Goal: Task Accomplishment & Management: Manage account settings

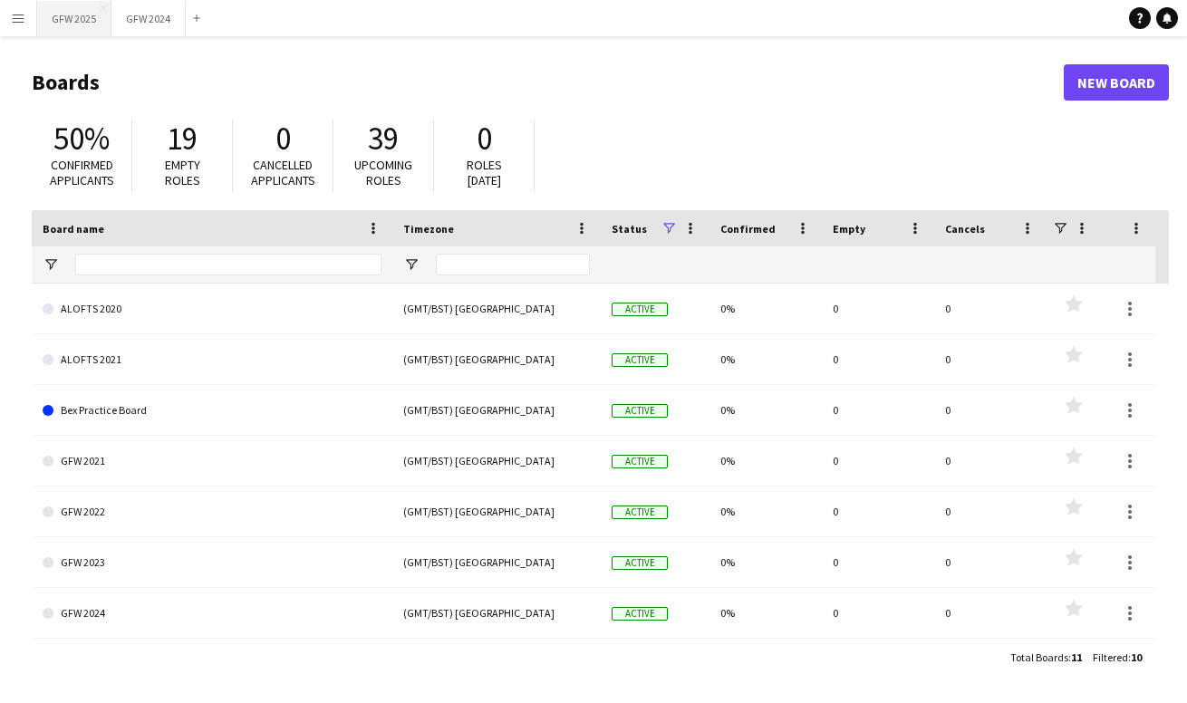
click at [81, 17] on button "GFW 2025 Close" at bounding box center [74, 18] width 74 height 35
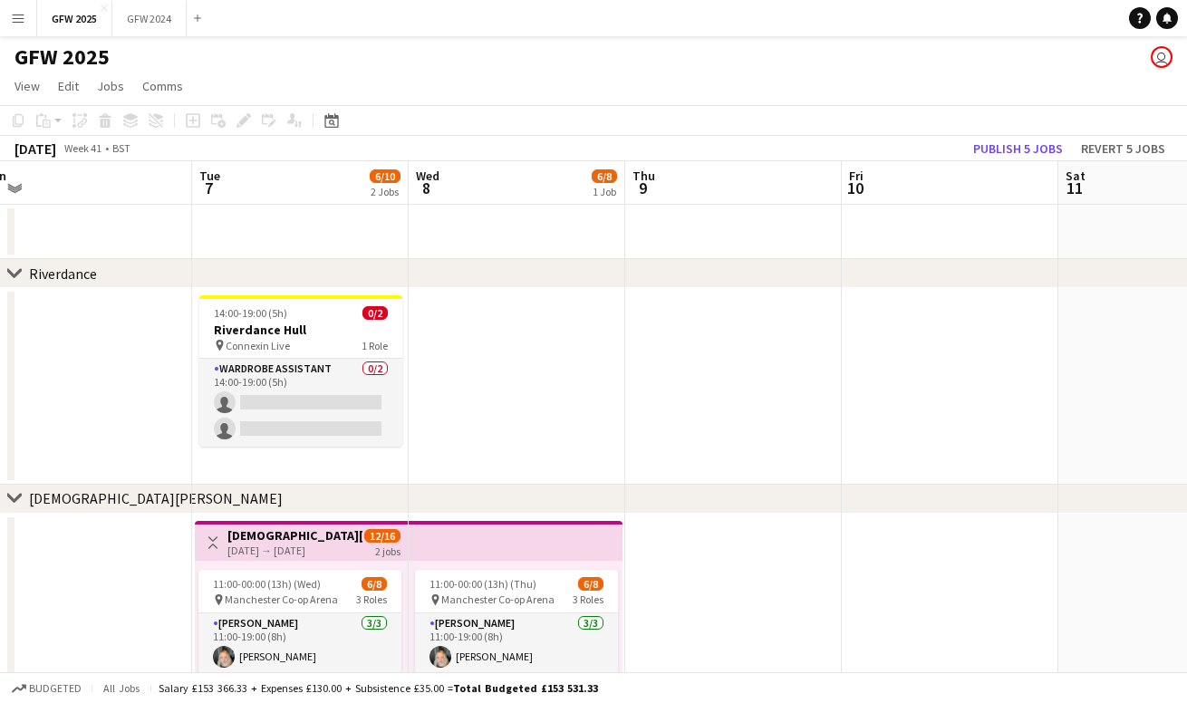
scroll to position [0, 673]
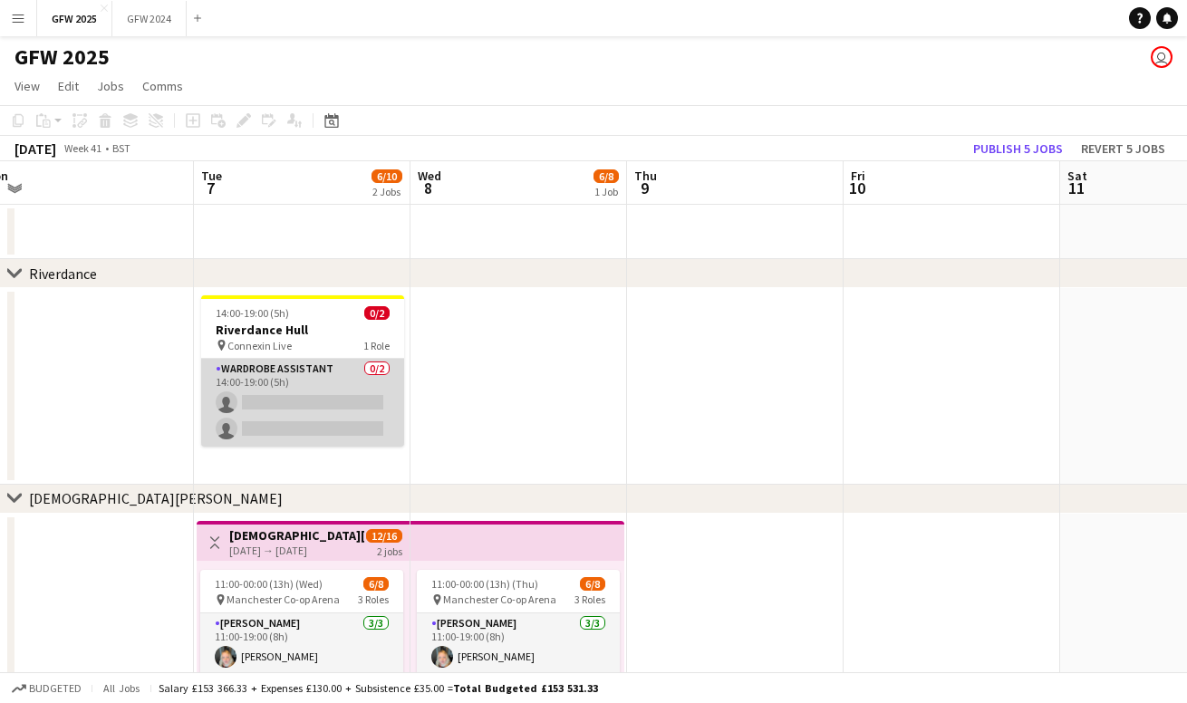
click at [320, 386] on app-card-role "Wardrobe Assistant 0/2 14:00-19:00 (5h) single-neutral-actions single-neutral-a…" at bounding box center [302, 403] width 203 height 88
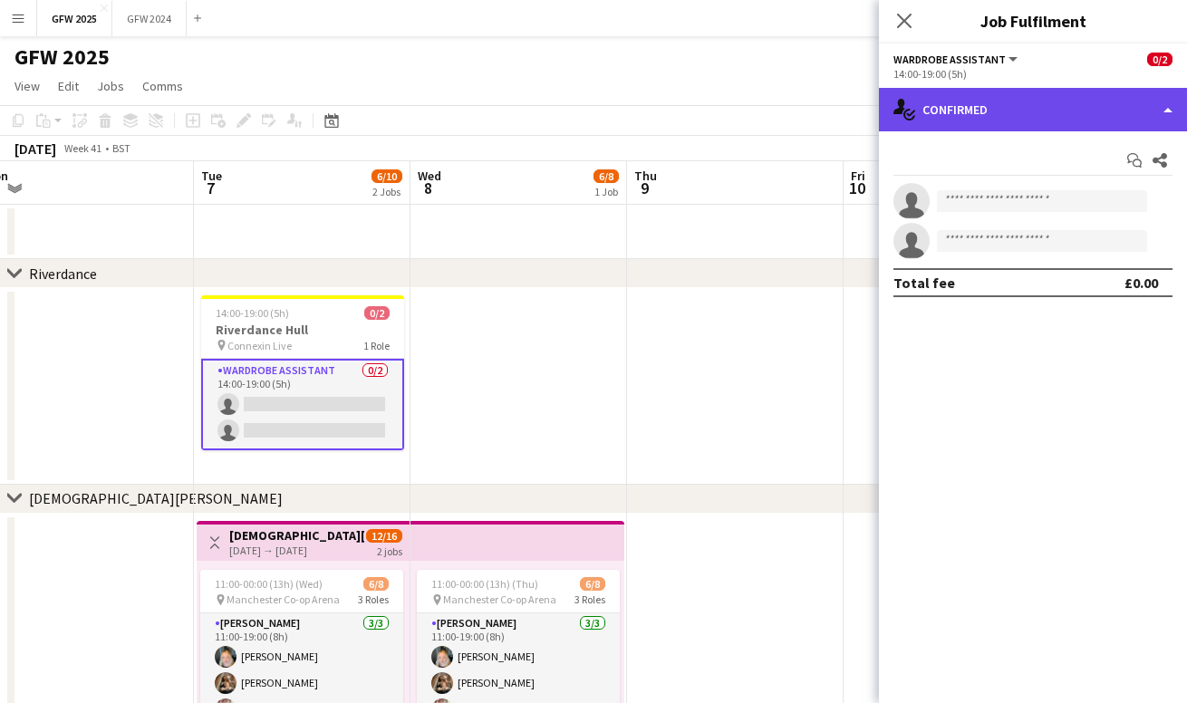
click at [976, 110] on div "single-neutral-actions-check-2 Confirmed" at bounding box center [1033, 110] width 308 height 44
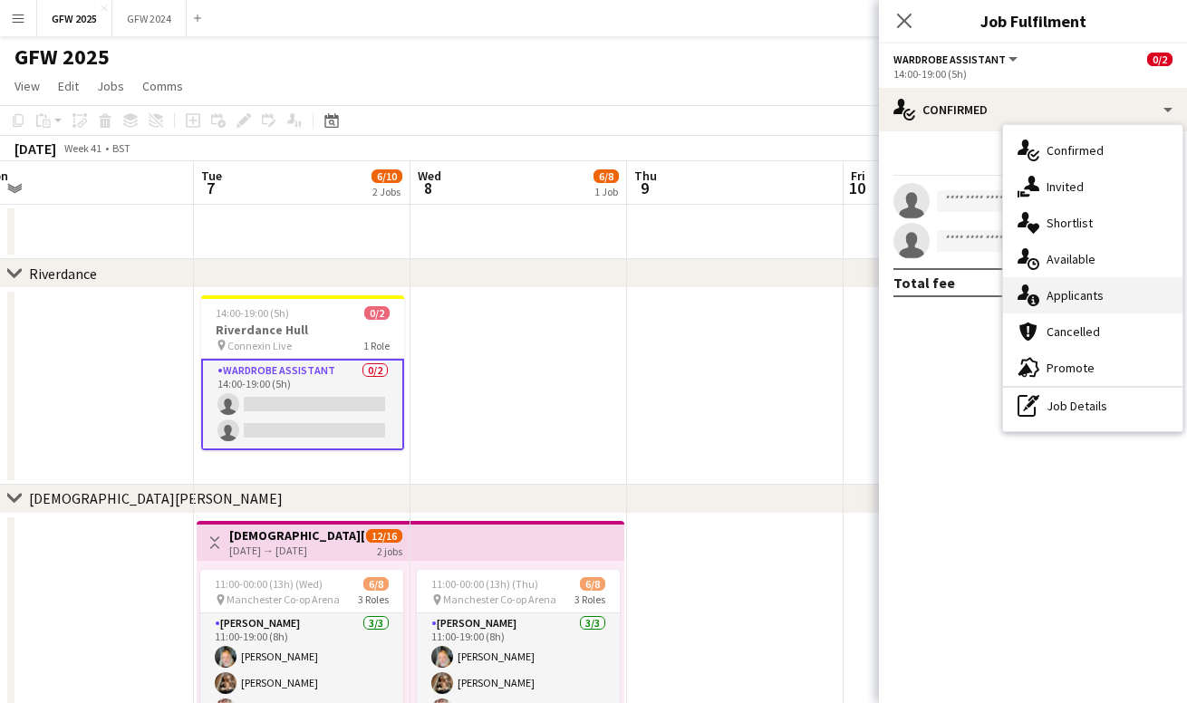
click at [1057, 291] on span "Applicants" at bounding box center [1075, 295] width 57 height 16
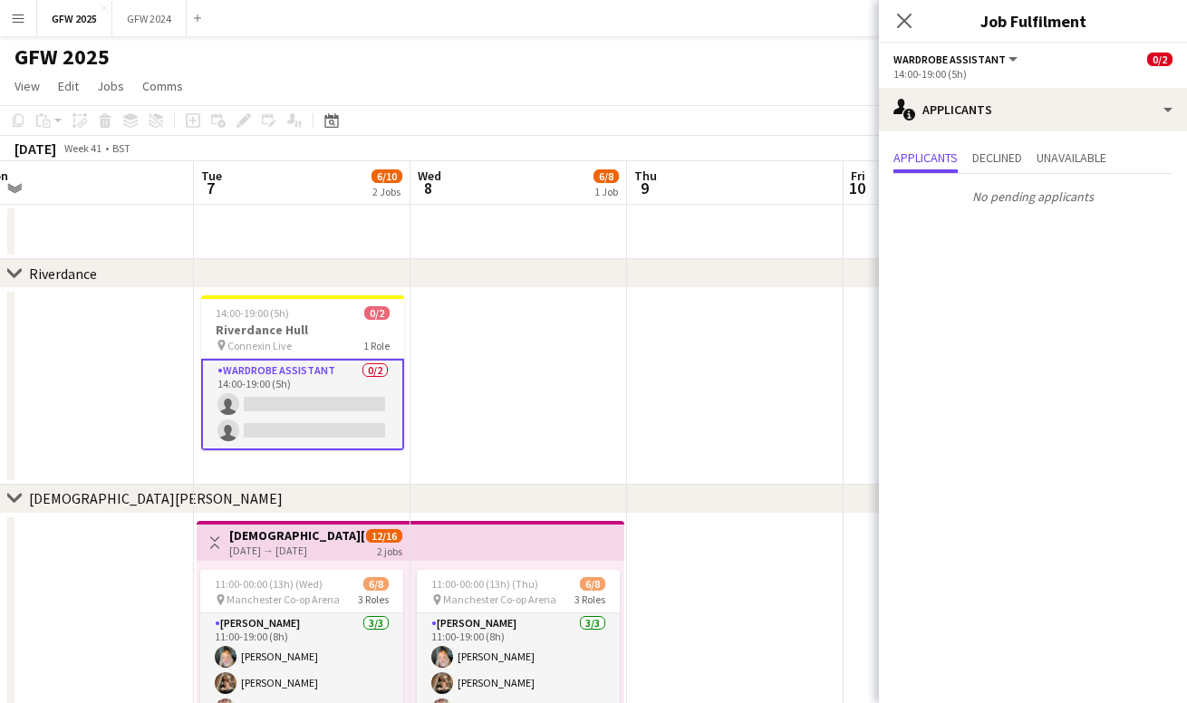
click at [659, 353] on app-date-cell at bounding box center [735, 386] width 217 height 197
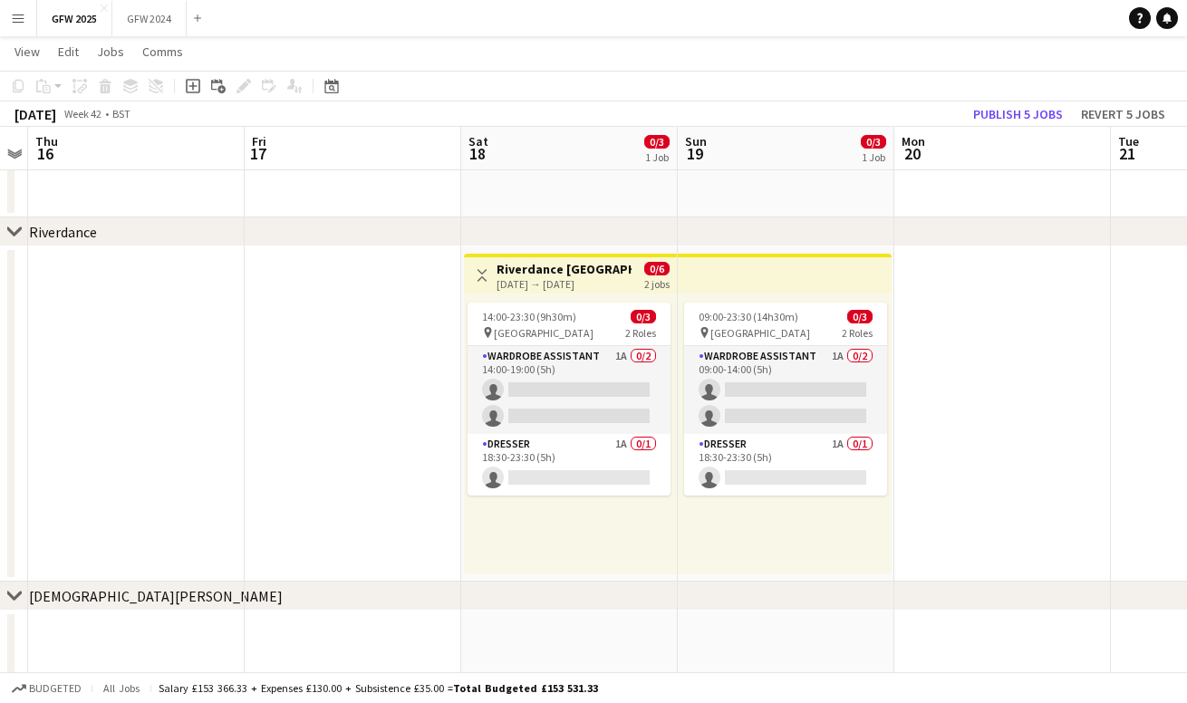
scroll to position [0, 654]
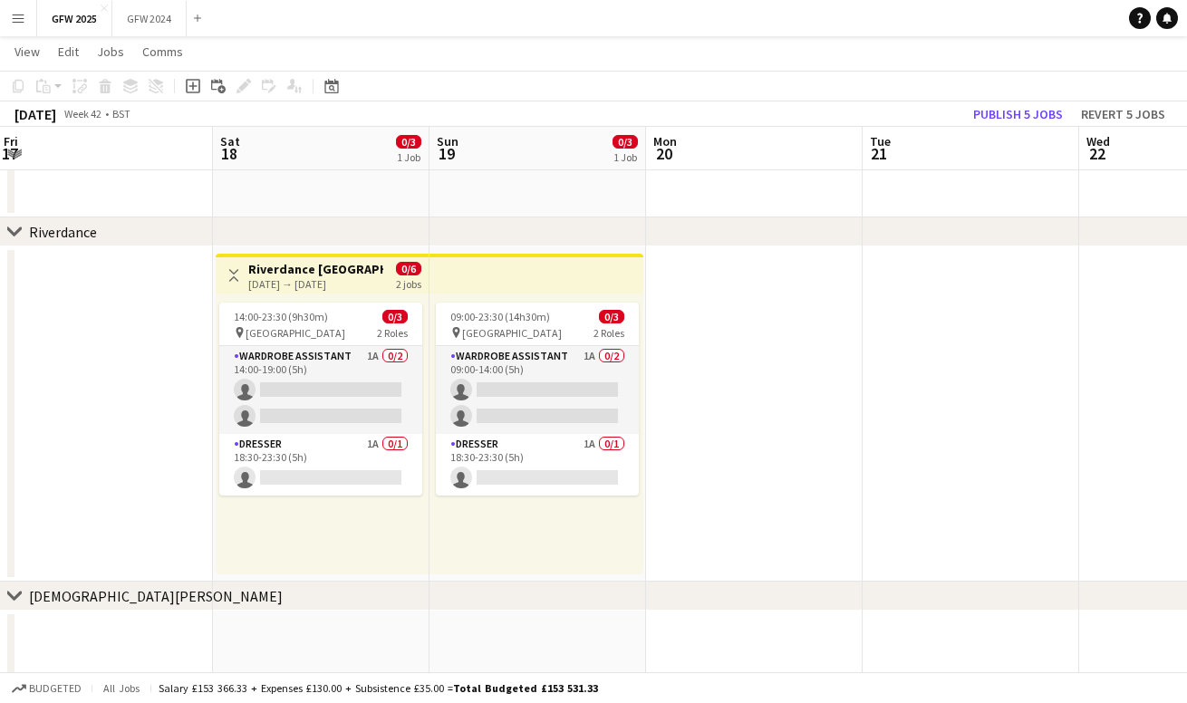
click at [326, 286] on div "[DATE] → [DATE]" at bounding box center [315, 284] width 135 height 14
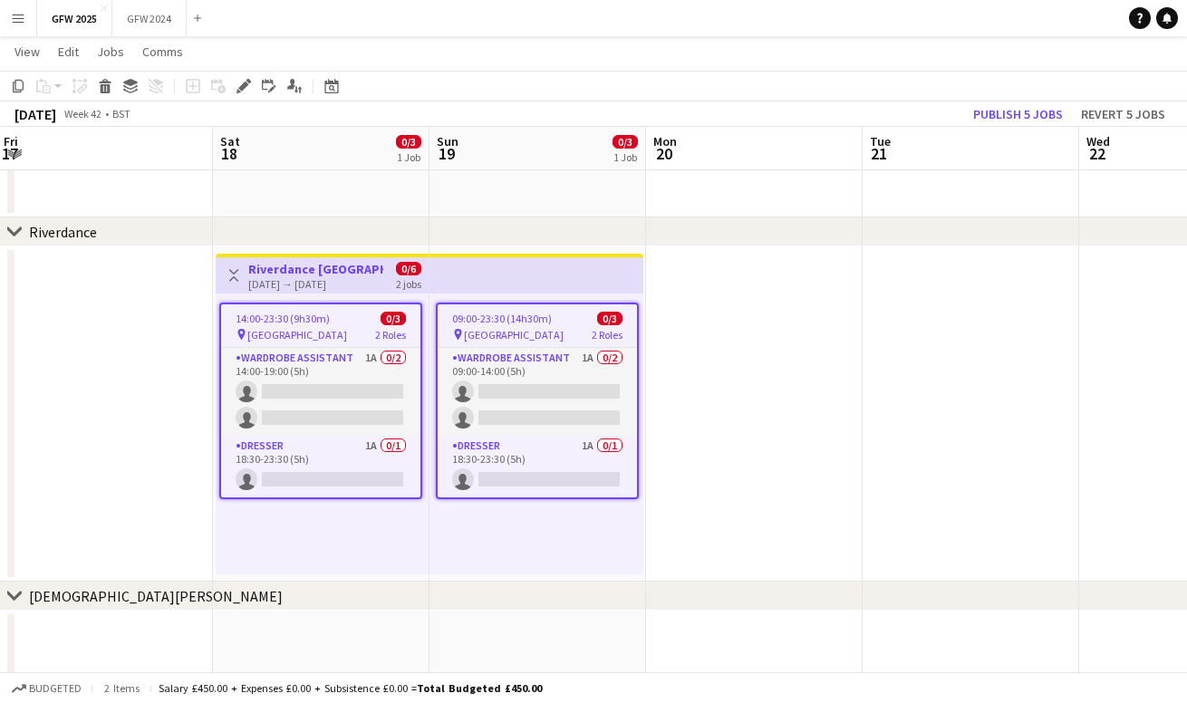
click at [341, 272] on h3 "Riverdance [GEOGRAPHIC_DATA]" at bounding box center [315, 269] width 135 height 16
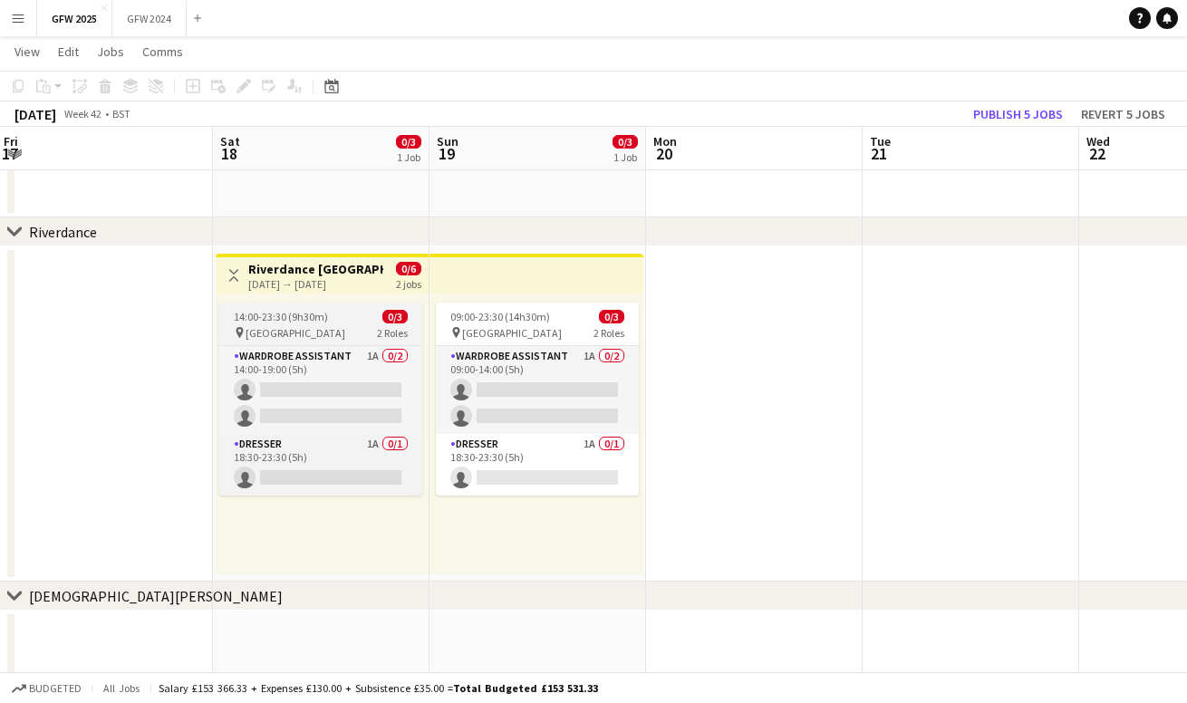
click at [342, 320] on div "14:00-23:30 (9h30m) 0/3" at bounding box center [320, 317] width 203 height 14
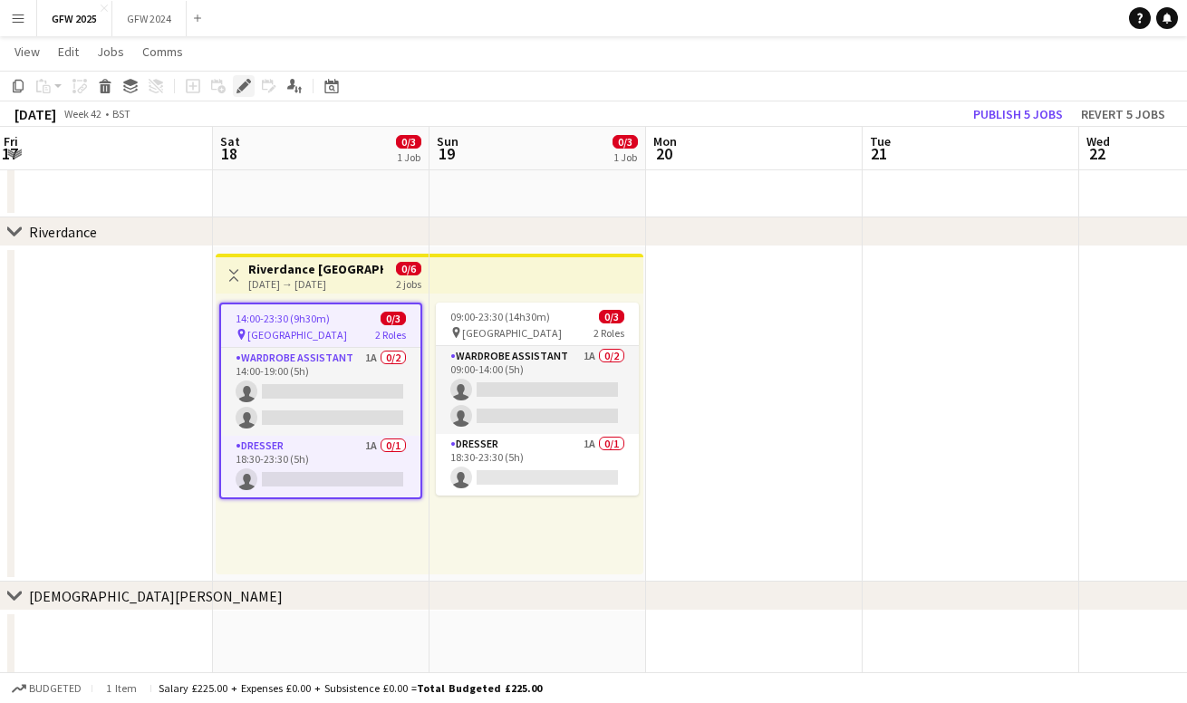
click at [245, 81] on icon "Edit" at bounding box center [244, 86] width 15 height 15
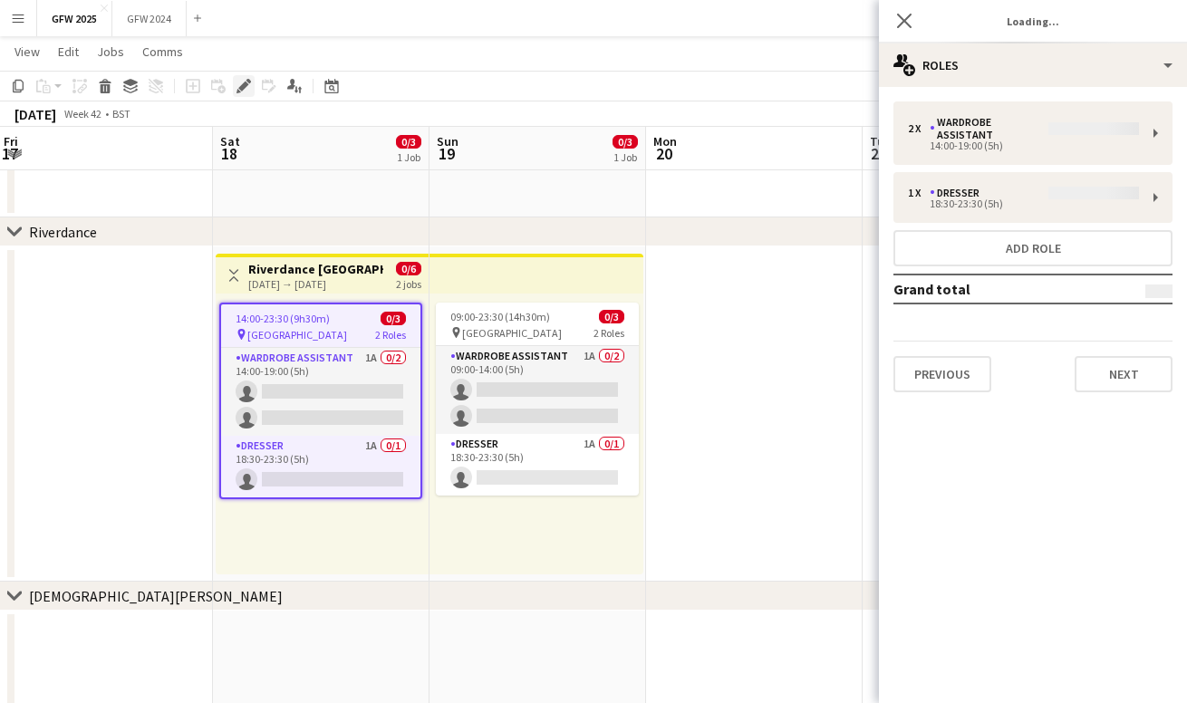
type input "*******"
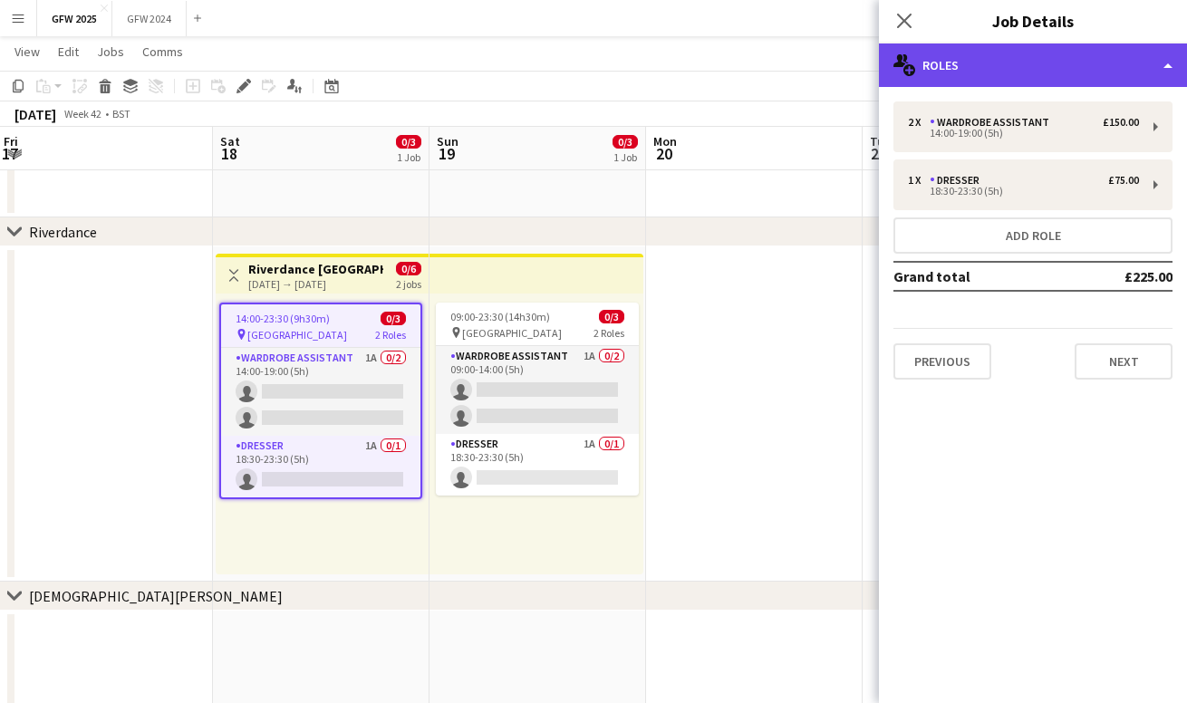
click at [1033, 78] on div "multiple-users-add Roles" at bounding box center [1033, 66] width 308 height 44
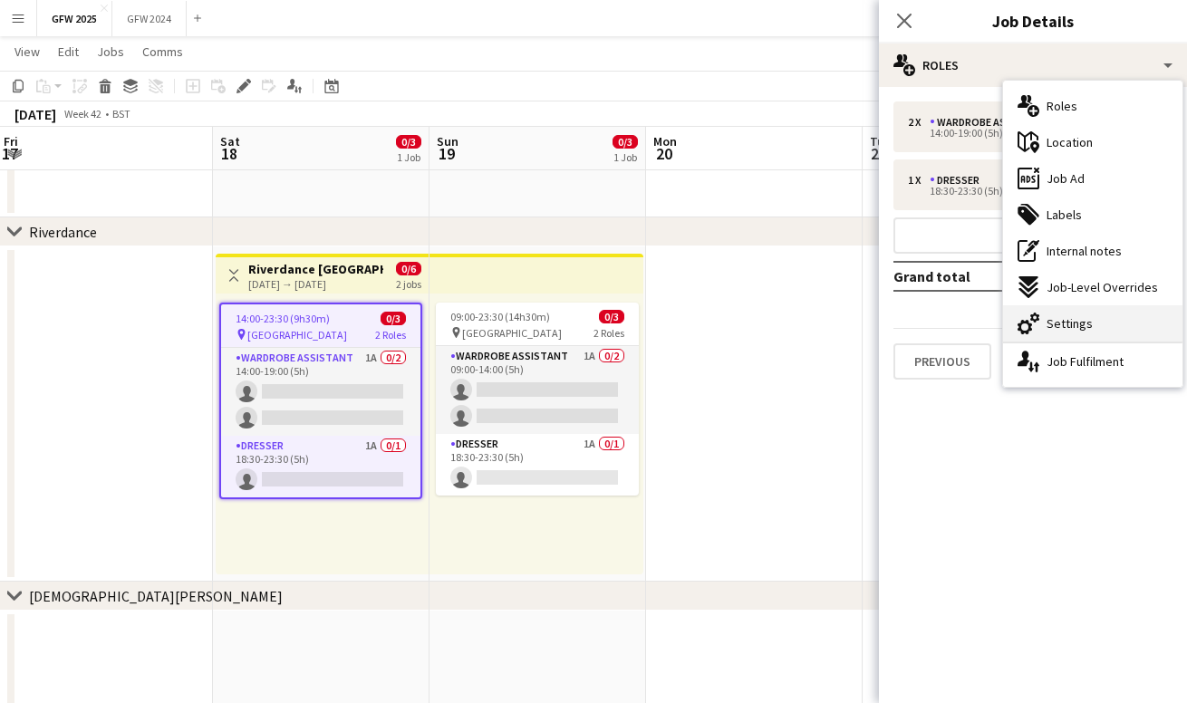
click at [1043, 325] on div "cog-double-3 Settings" at bounding box center [1092, 323] width 179 height 36
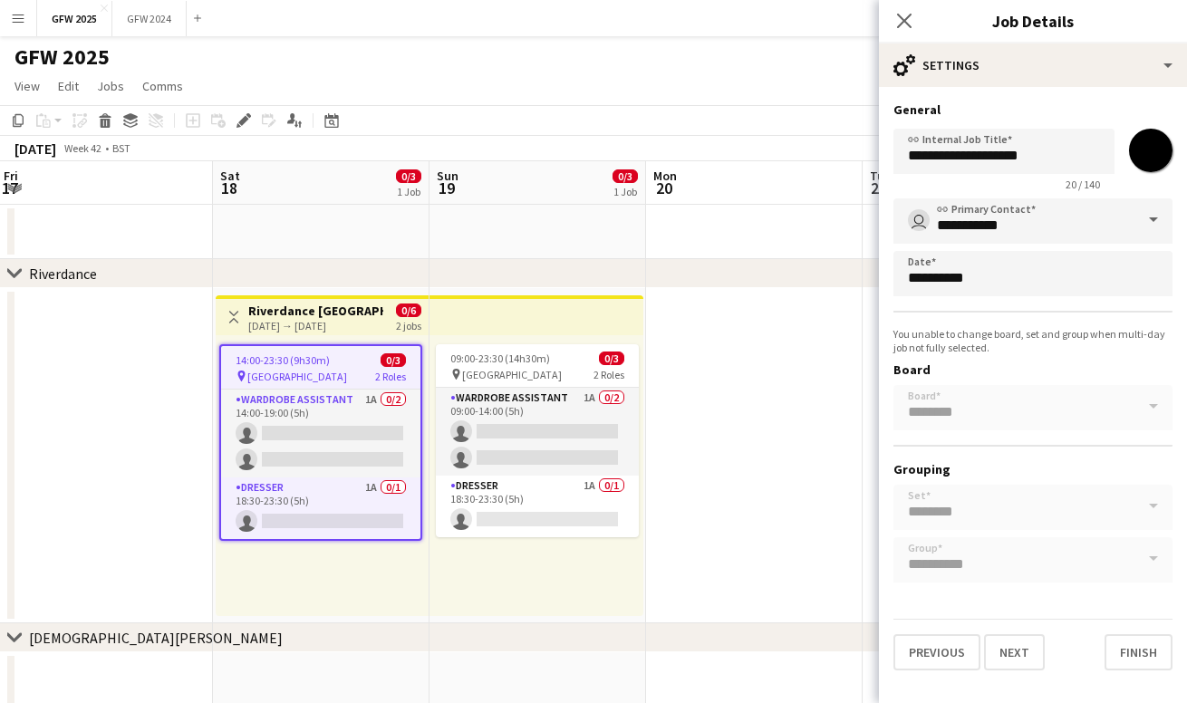
scroll to position [0, 0]
click at [1018, 645] on button "Next" at bounding box center [1014, 653] width 61 height 36
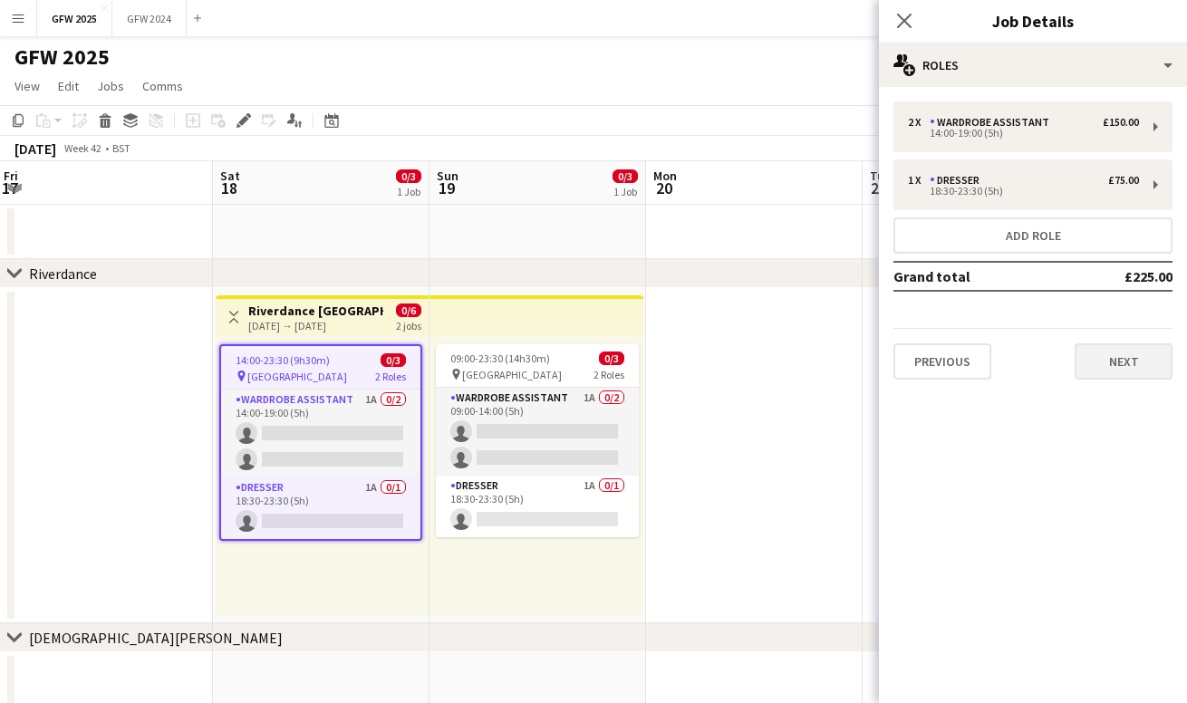
click at [1138, 363] on button "Next" at bounding box center [1124, 362] width 98 height 36
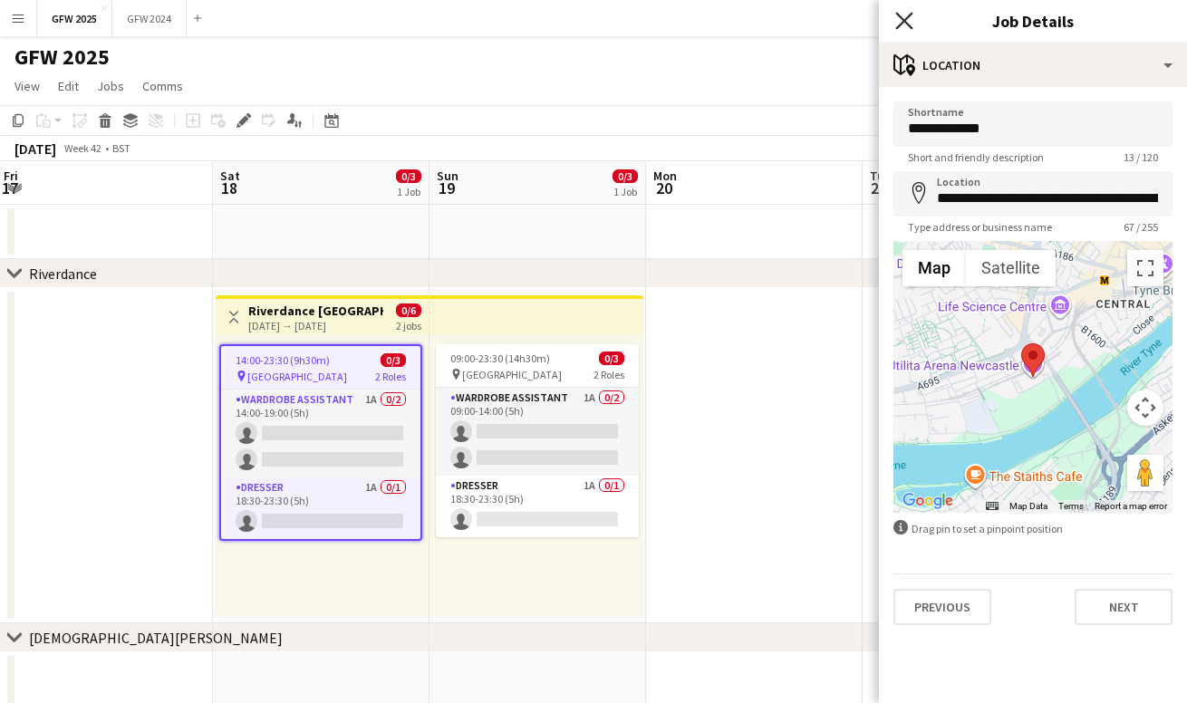
click at [899, 22] on icon "Close pop-in" at bounding box center [904, 20] width 17 height 17
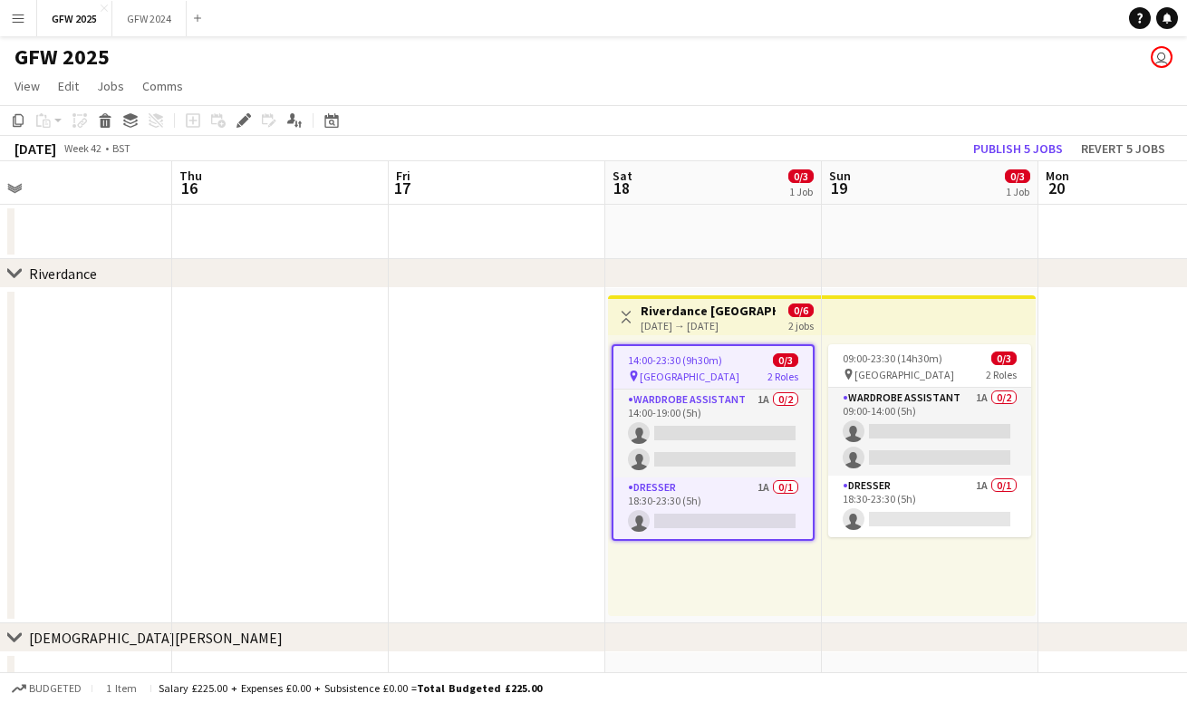
scroll to position [0, 695]
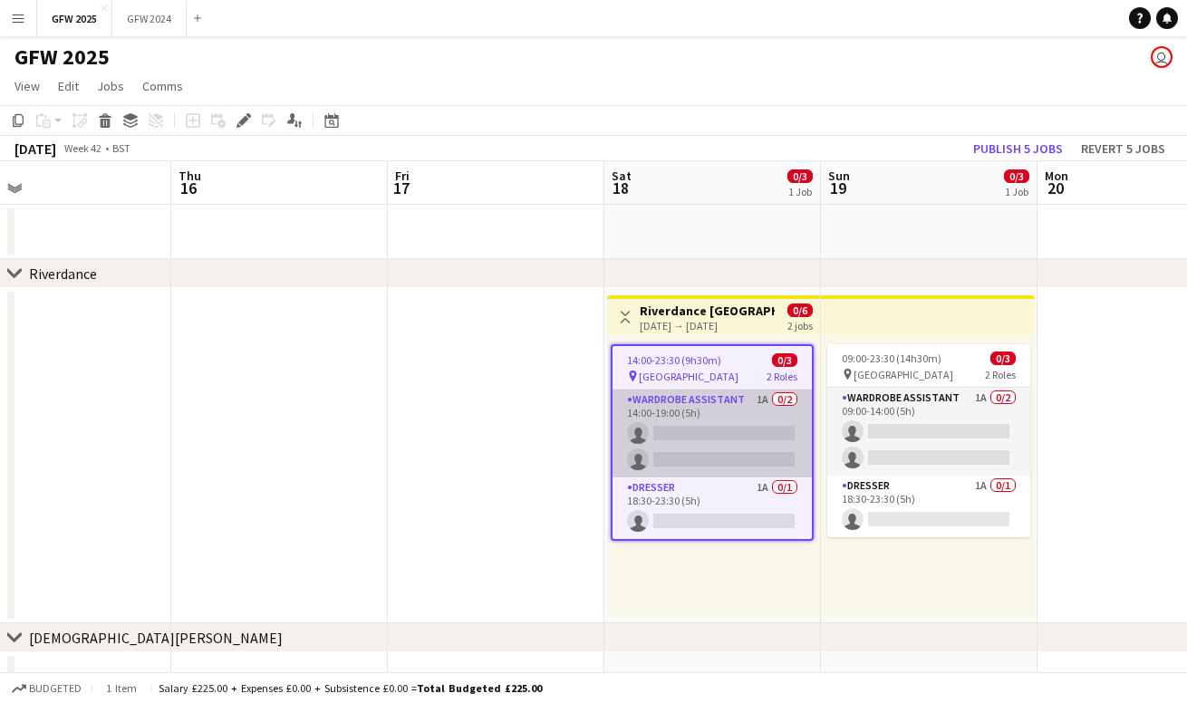
click at [708, 444] on app-card-role "Wardrobe Assistant 1A 0/2 14:00-19:00 (5h) single-neutral-actions single-neutra…" at bounding box center [712, 434] width 199 height 88
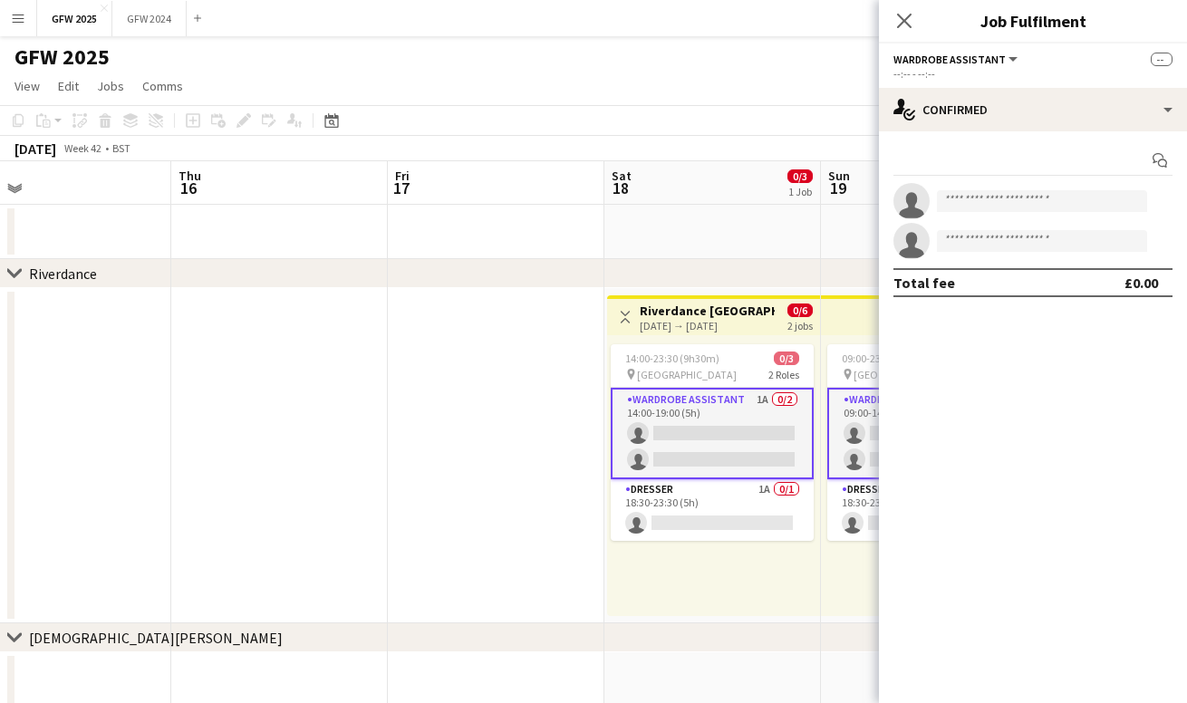
click at [732, 278] on div "chevron-right Riverdance" at bounding box center [593, 273] width 1187 height 29
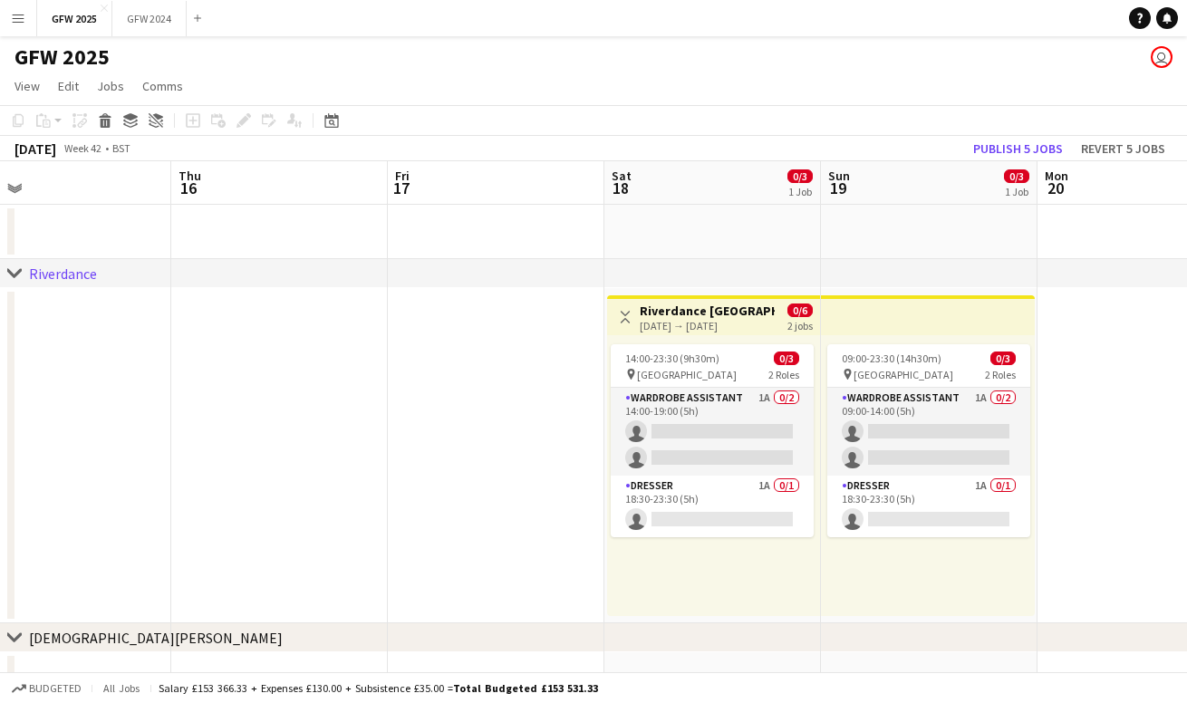
click at [26, 17] on button "Menu" at bounding box center [18, 18] width 36 height 36
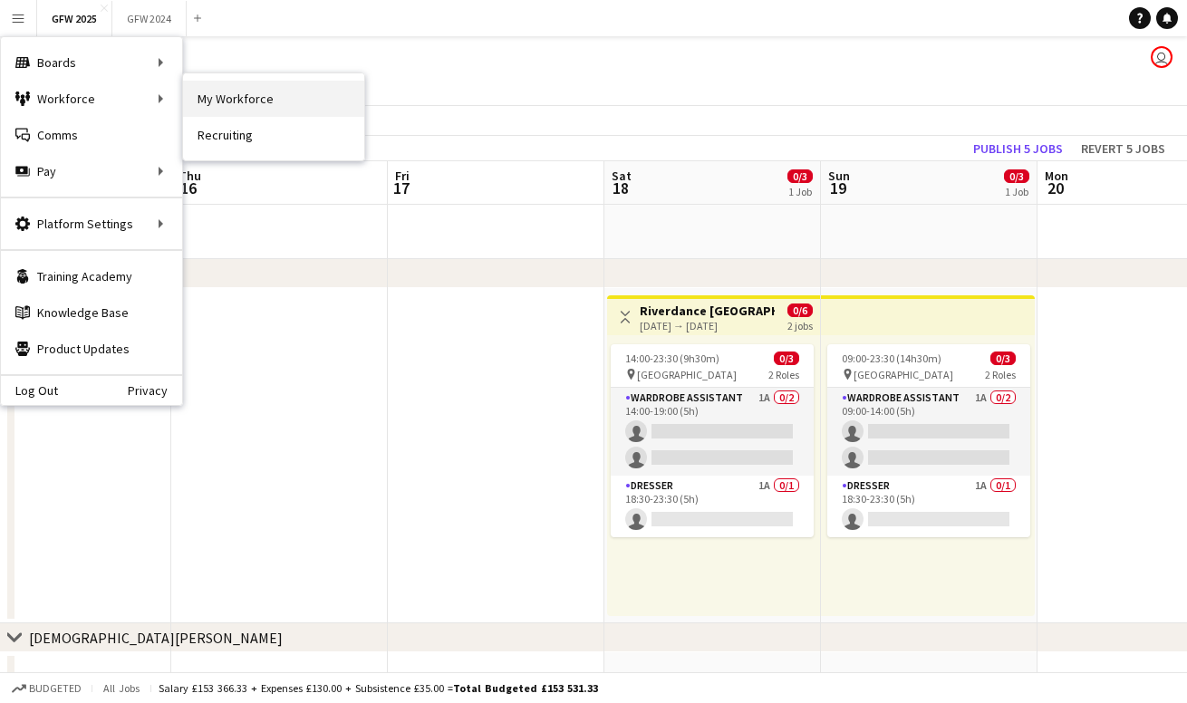
click at [218, 105] on link "My Workforce" at bounding box center [273, 99] width 181 height 36
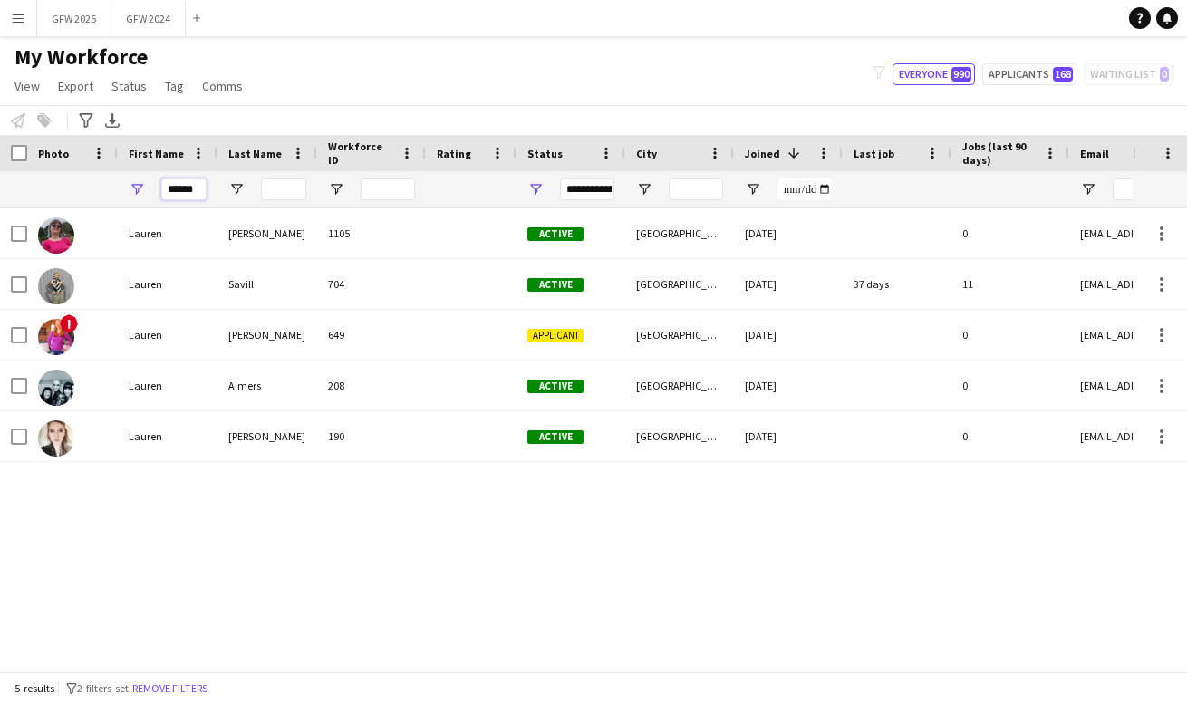
click at [191, 189] on input "******" at bounding box center [183, 190] width 45 height 22
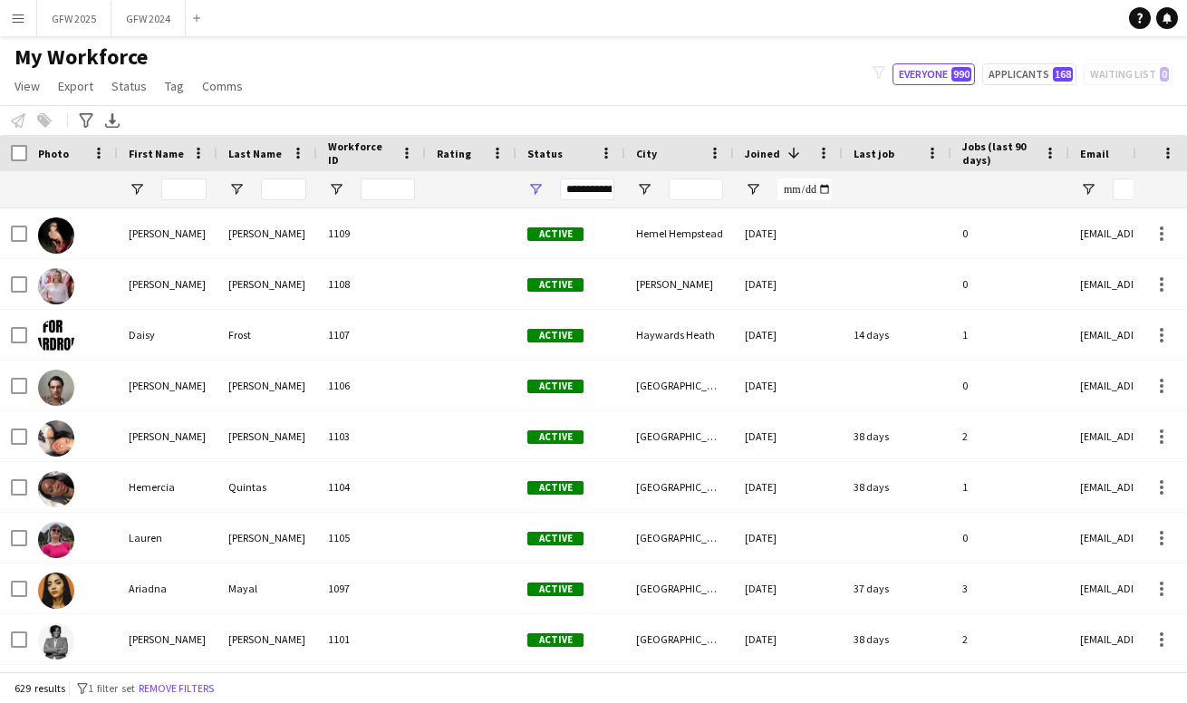
click at [600, 191] on div "**********" at bounding box center [587, 190] width 54 height 22
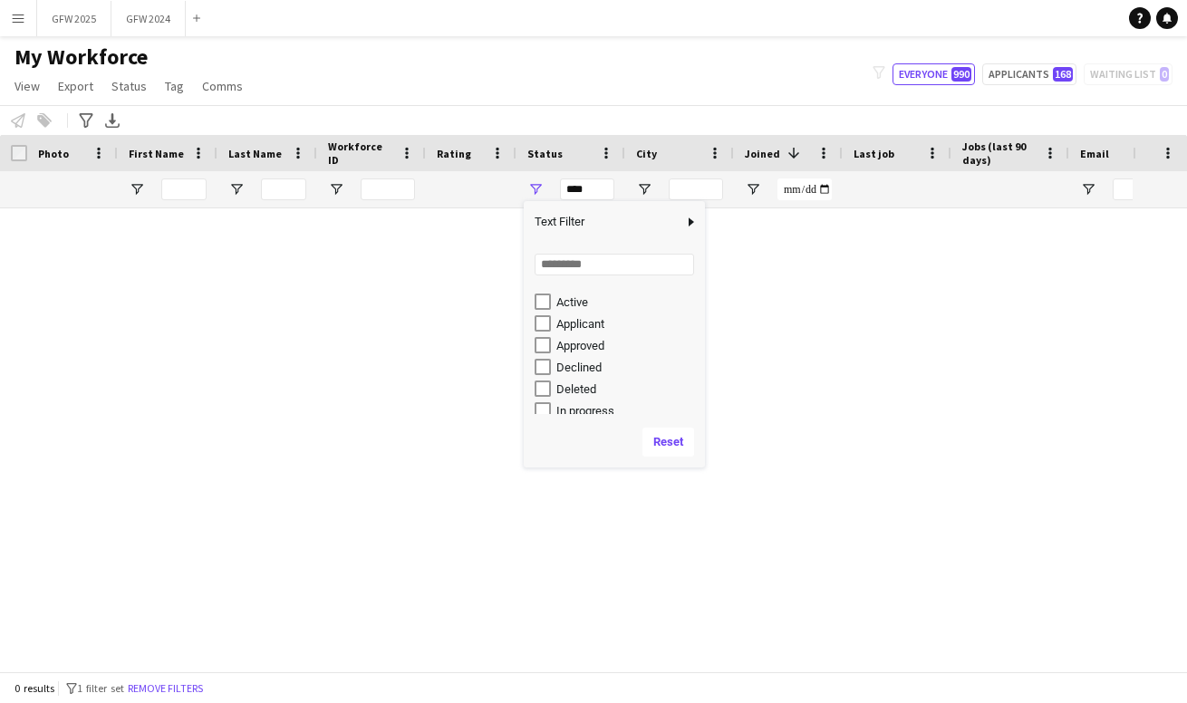
scroll to position [13, 0]
type input "**********"
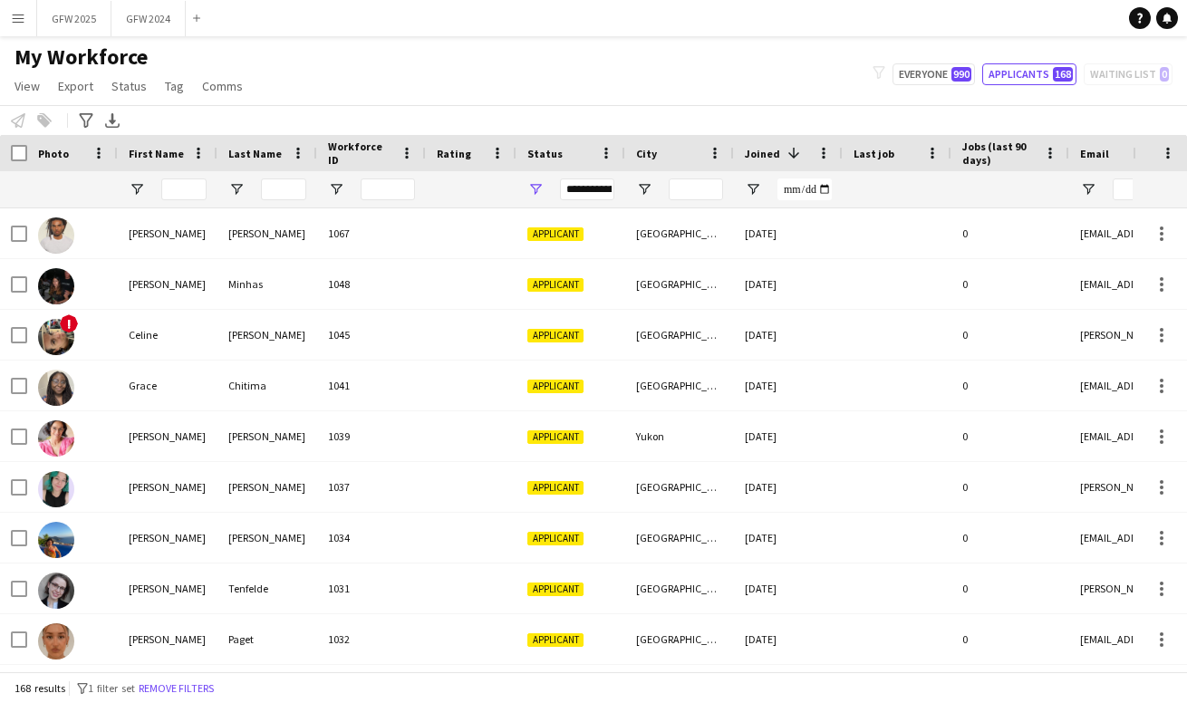
click at [473, 197] on div at bounding box center [471, 189] width 69 height 36
